Goal: Transaction & Acquisition: Purchase product/service

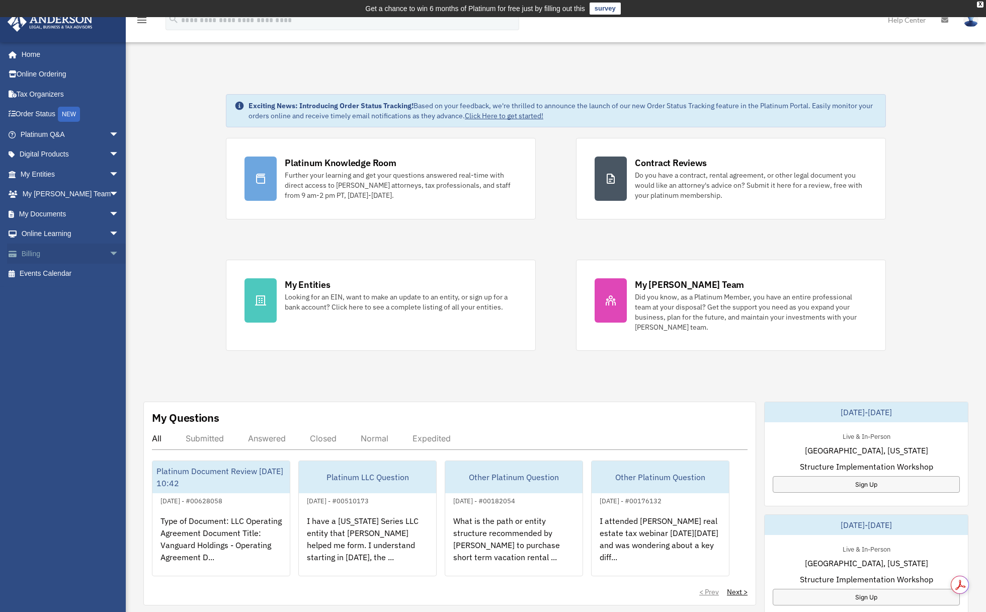
click at [109, 252] on span "arrow_drop_down" at bounding box center [119, 254] width 20 height 21
click at [61, 273] on link "$ Open Invoices" at bounding box center [74, 274] width 120 height 21
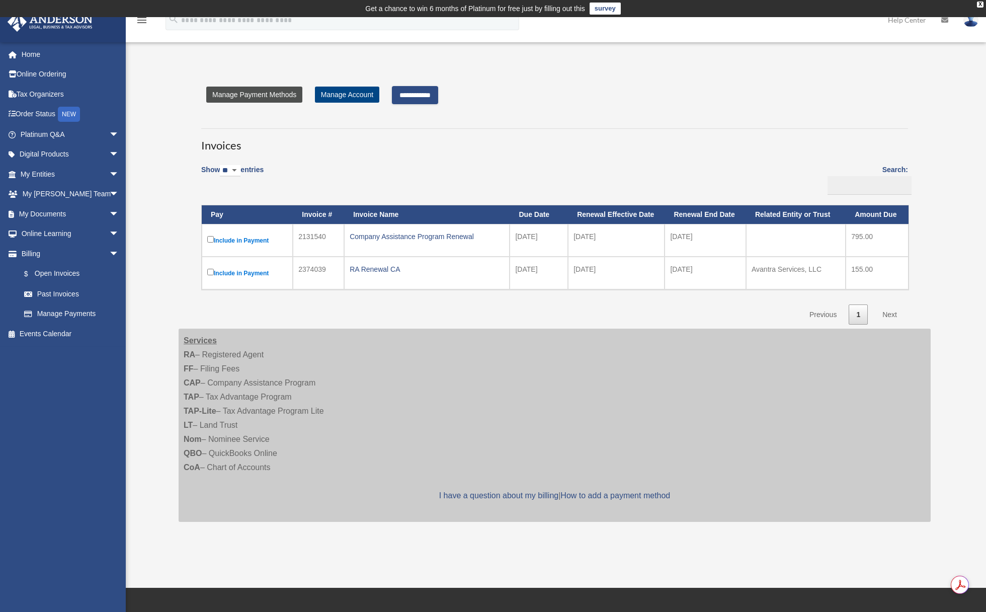
click at [263, 93] on link "Manage Payment Methods" at bounding box center [254, 95] width 96 height 16
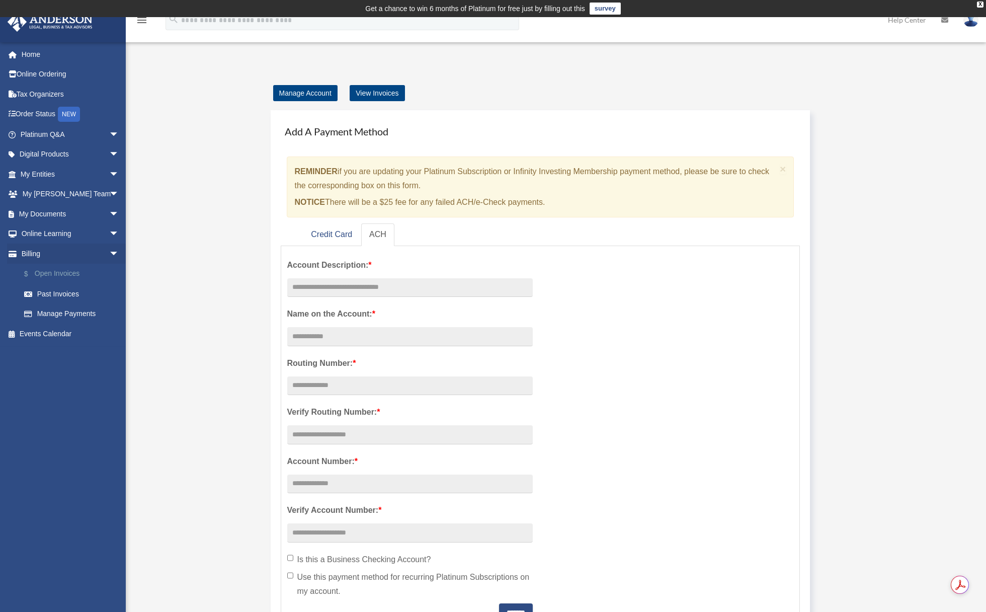
click at [60, 272] on link "$ Open Invoices" at bounding box center [74, 274] width 120 height 21
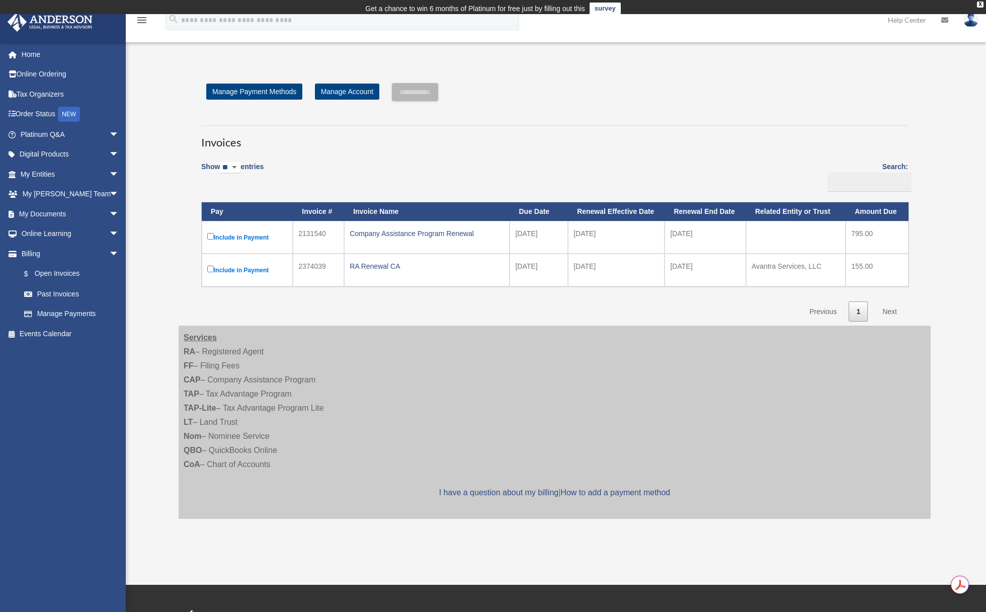
click at [208, 223] on td "Include in Payment" at bounding box center [247, 237] width 91 height 33
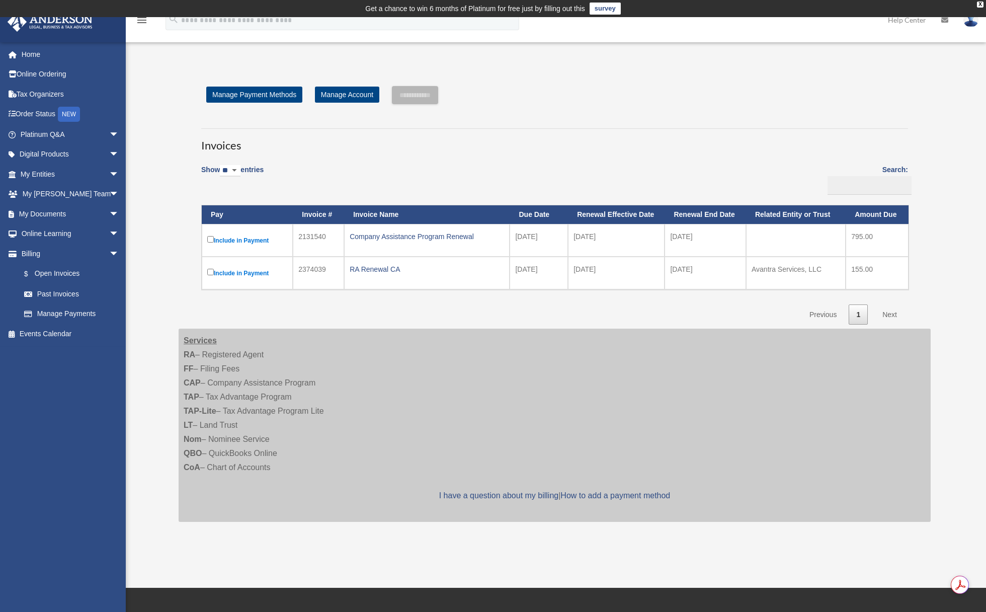
click at [214, 238] on label "Include in Payment" at bounding box center [247, 240] width 80 height 13
click at [433, 99] on input "**********" at bounding box center [415, 95] width 46 height 18
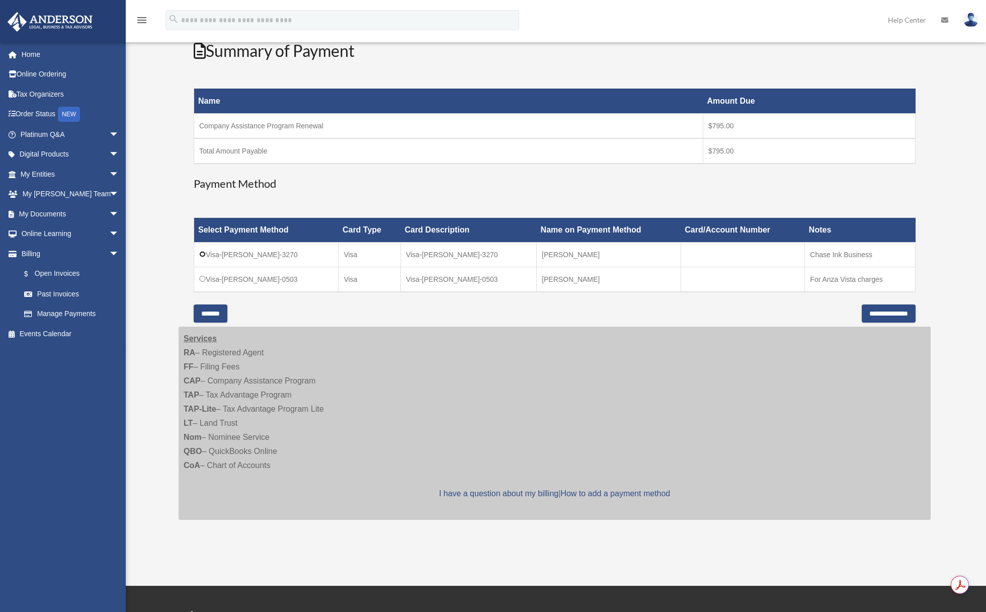
scroll to position [168, 0]
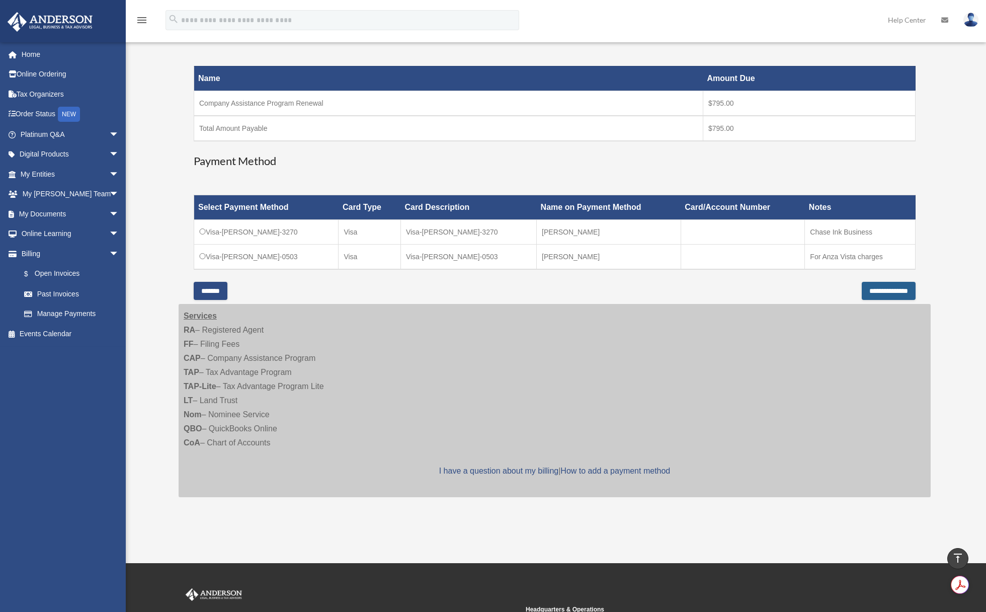
click at [862, 290] on input "**********" at bounding box center [889, 291] width 54 height 18
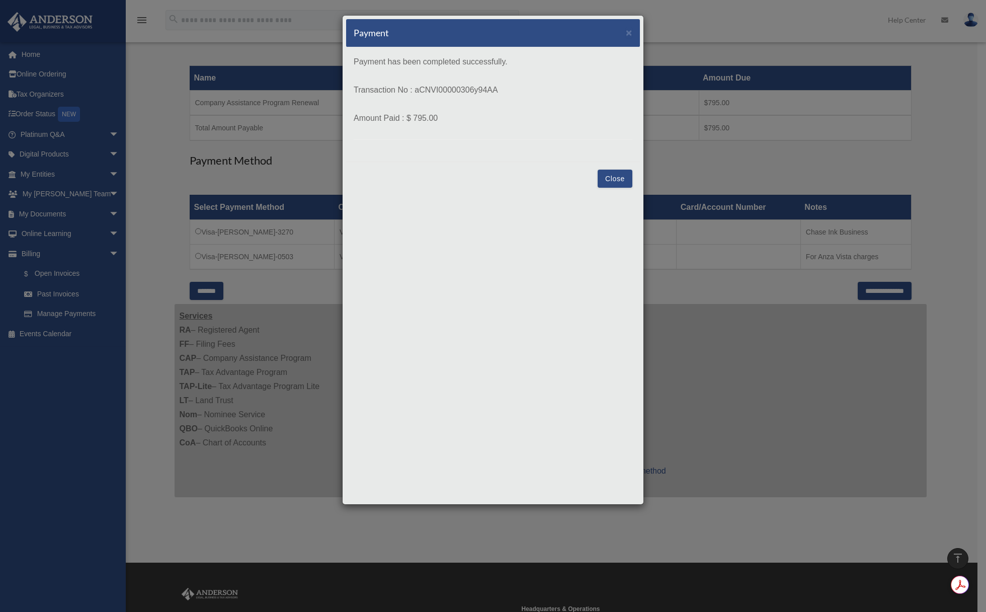
click at [618, 175] on button "Close" at bounding box center [615, 179] width 35 height 18
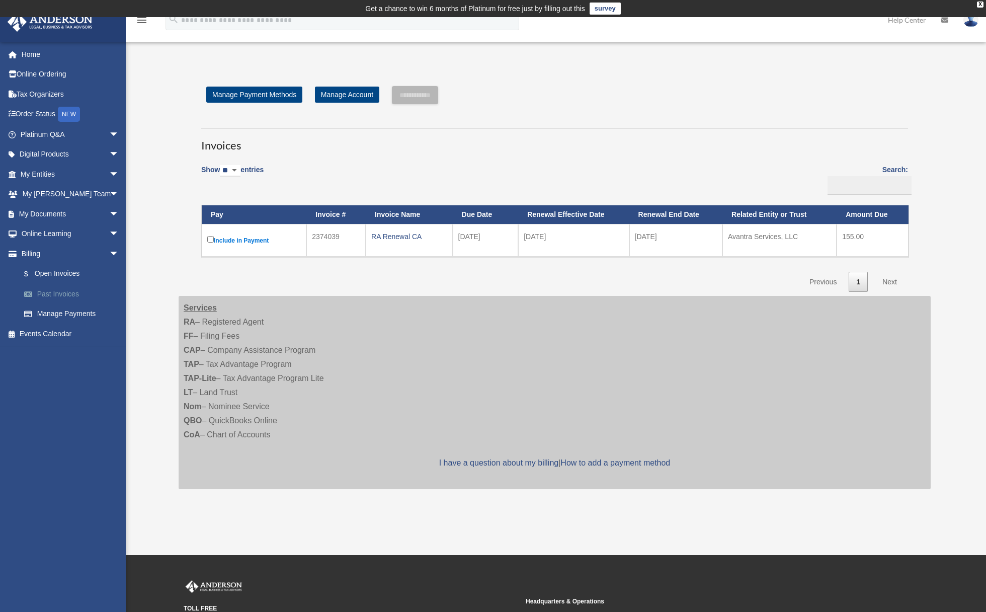
click at [57, 290] on link "Past Invoices" at bounding box center [74, 294] width 120 height 20
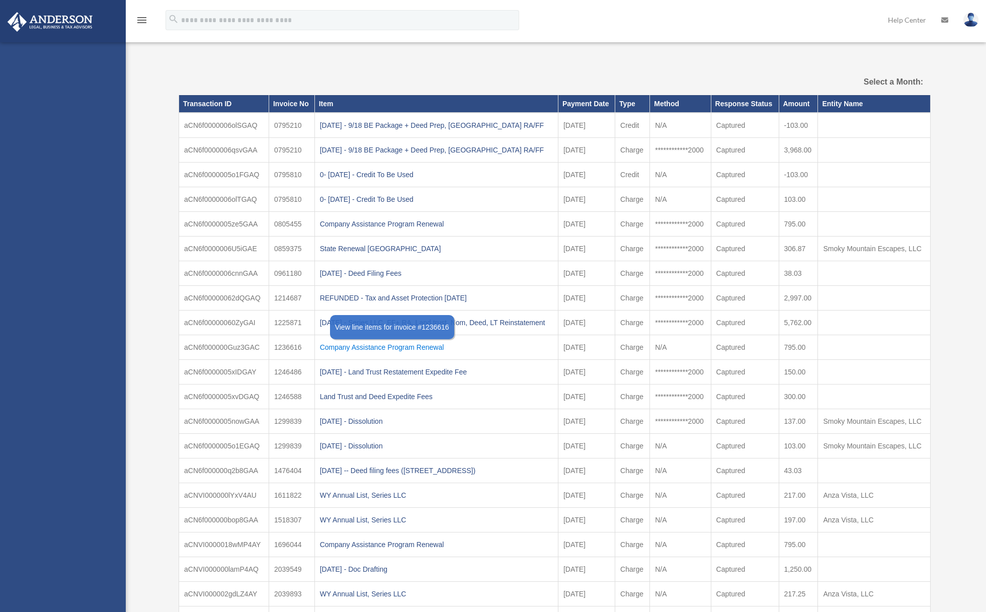
select select
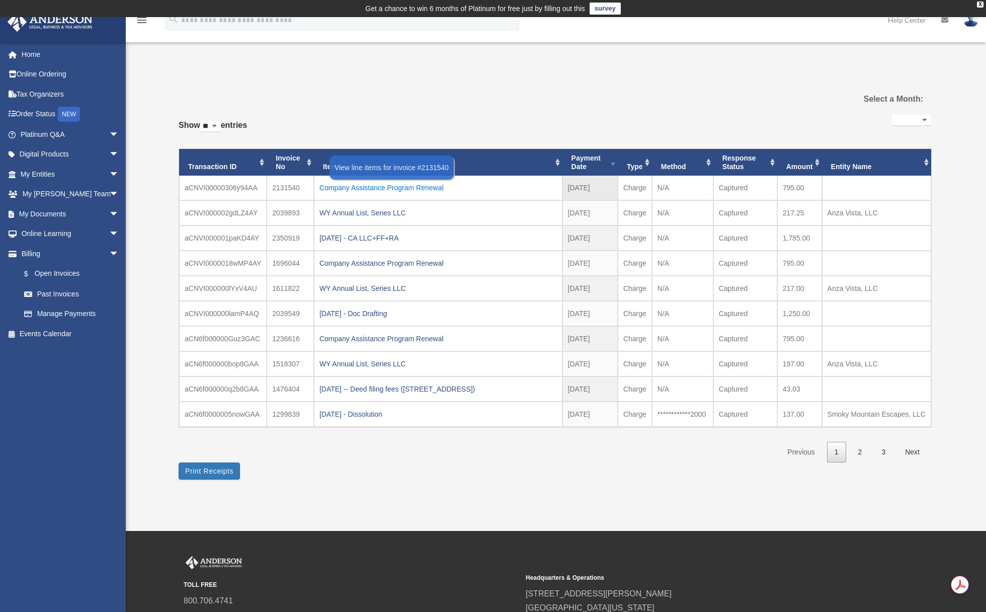
click at [385, 188] on div "Company Assistance Program Renewal" at bounding box center [439, 188] width 238 height 14
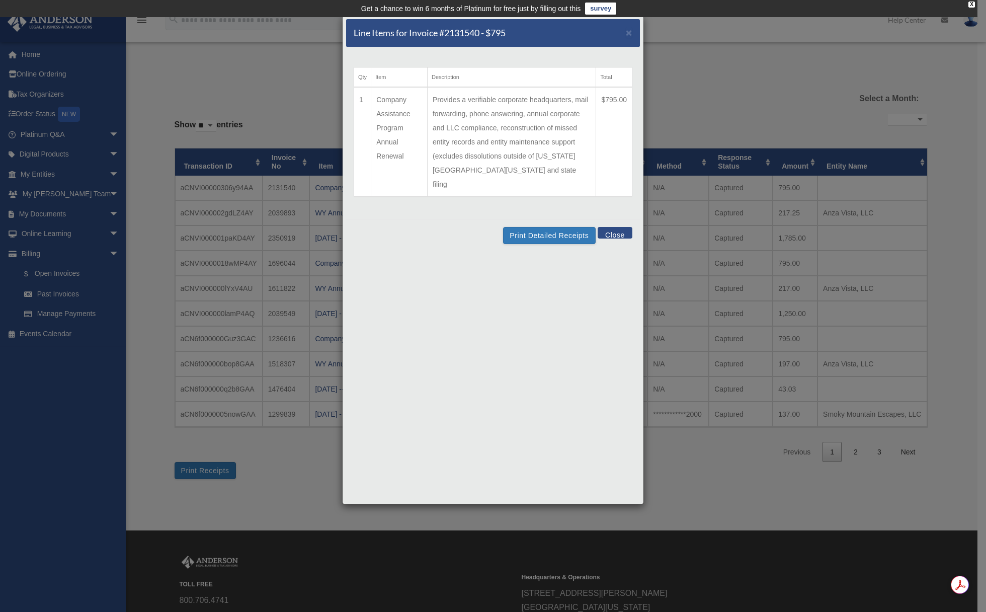
click at [555, 102] on td "Provides a verifiable corporate headquarters, mail forwarding, phone answering,…" at bounding box center [511, 142] width 169 height 110
click at [548, 227] on button "Print Detailed Receipts" at bounding box center [549, 235] width 92 height 17
